Goal: Information Seeking & Learning: Learn about a topic

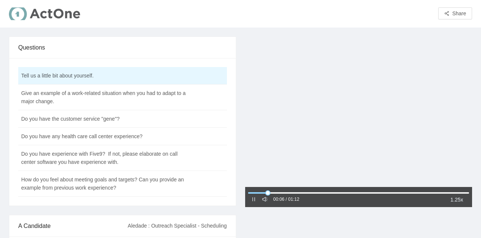
click at [258, 201] on div "00:06 / 01:12" at bounding box center [275, 199] width 48 height 9
click at [255, 201] on icon "pause" at bounding box center [253, 198] width 5 height 5
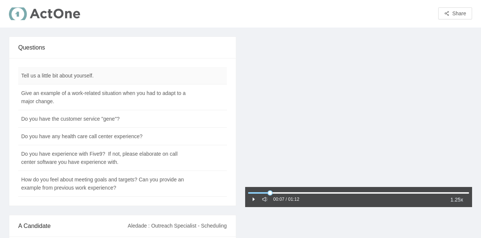
click at [138, 69] on td "Tell us a little bit about yourself." at bounding box center [104, 75] width 172 height 17
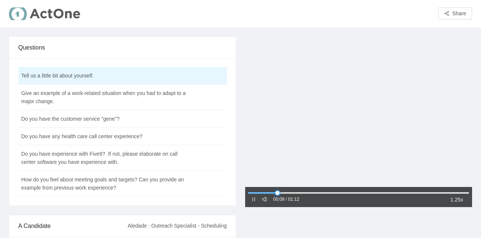
click at [248, 194] on div at bounding box center [358, 192] width 221 height 4
click at [258, 201] on div "00:06 / 01:12" at bounding box center [275, 199] width 48 height 9
click at [254, 200] on icon "pause" at bounding box center [253, 199] width 3 height 4
click at [252, 193] on div at bounding box center [358, 192] width 221 height 4
click at [251, 195] on div at bounding box center [253, 199] width 5 height 8
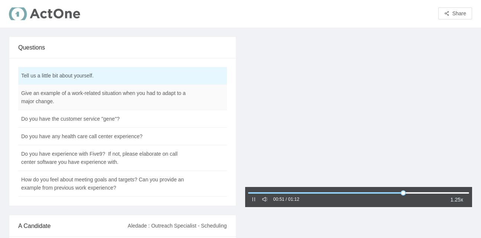
click at [92, 103] on td "Give an example of a work-related situation when you had to adapt to a major ch…" at bounding box center [104, 97] width 172 height 26
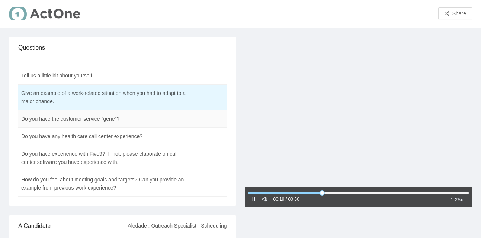
click at [83, 120] on td "Do you have the customer service "gene"?" at bounding box center [104, 118] width 172 height 17
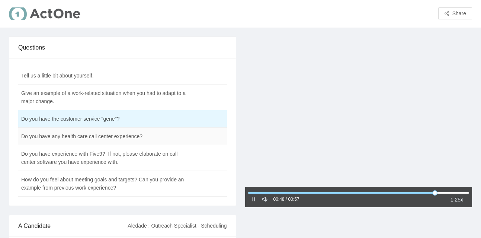
click at [70, 134] on td "Do you have any health care call center experience?" at bounding box center [104, 136] width 172 height 17
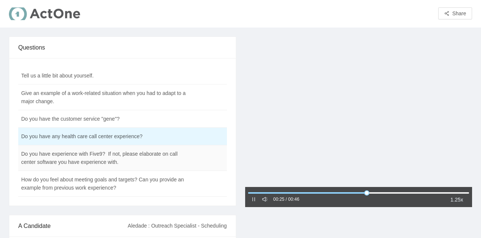
click at [51, 154] on td "Do you have experience with Five9? If not, please elaborate on call center soft…" at bounding box center [104, 158] width 172 height 26
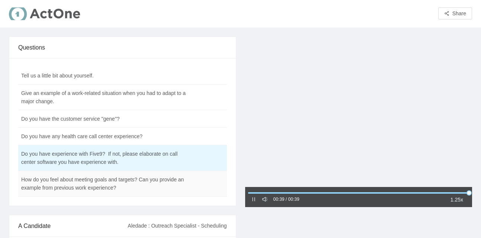
click at [94, 182] on td "How do you feel about meeting goals and targets? Can you provide an example fro…" at bounding box center [104, 184] width 172 height 26
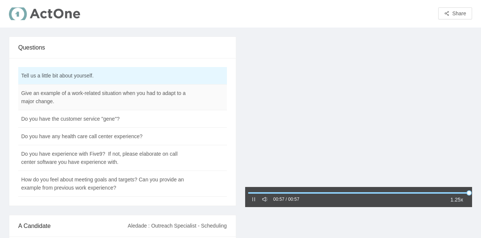
click at [80, 94] on td "Give an example of a work-related situation when you had to adapt to a major ch…" at bounding box center [104, 97] width 172 height 26
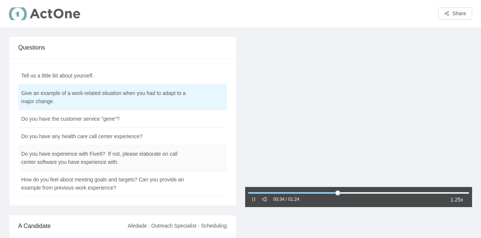
click at [139, 157] on td "Do you have experience with Five9? If not, please elaborate on call center soft…" at bounding box center [104, 158] width 172 height 26
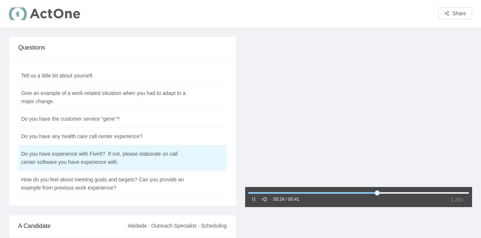
click at [451, 202] on span "1.25x" at bounding box center [457, 199] width 13 height 8
click at [454, 211] on div "1x" at bounding box center [457, 213] width 13 height 8
click at [146, 186] on td "How do you feel about meeting goals and targets? Can you provide an example fro…" at bounding box center [104, 184] width 172 height 26
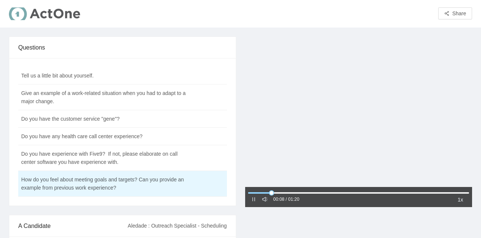
click at [254, 199] on icon "pause" at bounding box center [253, 198] width 5 height 5
click at [120, 78] on td "Tell us a little bit about yourself." at bounding box center [104, 75] width 172 height 17
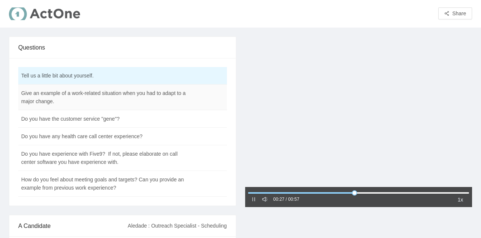
click at [157, 100] on td "Give an example of a work-related situation when you had to adapt to a major ch…" at bounding box center [104, 97] width 172 height 26
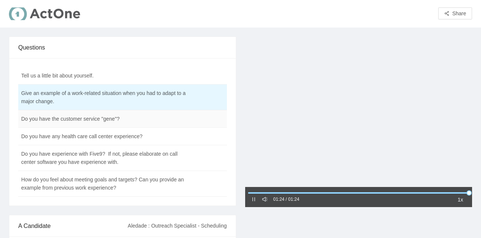
click at [48, 118] on td "Do you have the customer service "gene"?" at bounding box center [104, 118] width 172 height 17
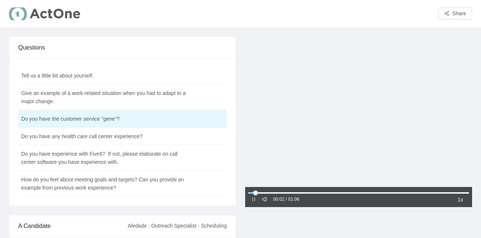
click at [253, 203] on div "00:02 / 01:06" at bounding box center [275, 199] width 48 height 9
click at [255, 199] on icon "pause" at bounding box center [253, 198] width 5 height 5
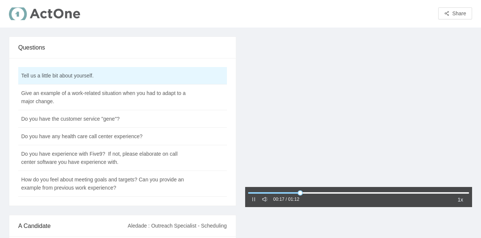
click at [257, 205] on div "00:17 / 01:12 1x" at bounding box center [358, 197] width 227 height 20
click at [255, 204] on div "00:17 / 01:12 1x" at bounding box center [358, 197] width 227 height 20
click at [253, 200] on icon "pause" at bounding box center [253, 198] width 5 height 5
